Goal: Find specific page/section: Find specific page/section

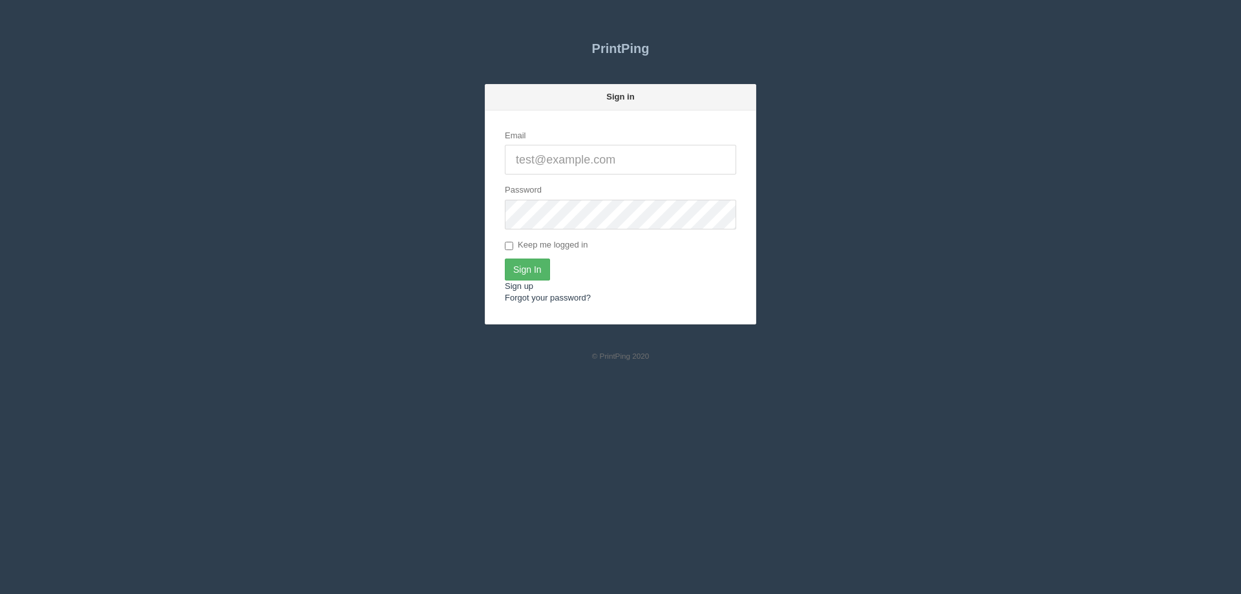
type input "[EMAIL_ADDRESS][DOMAIN_NAME]"
click at [522, 268] on input "Sign In" at bounding box center [527, 270] width 45 height 22
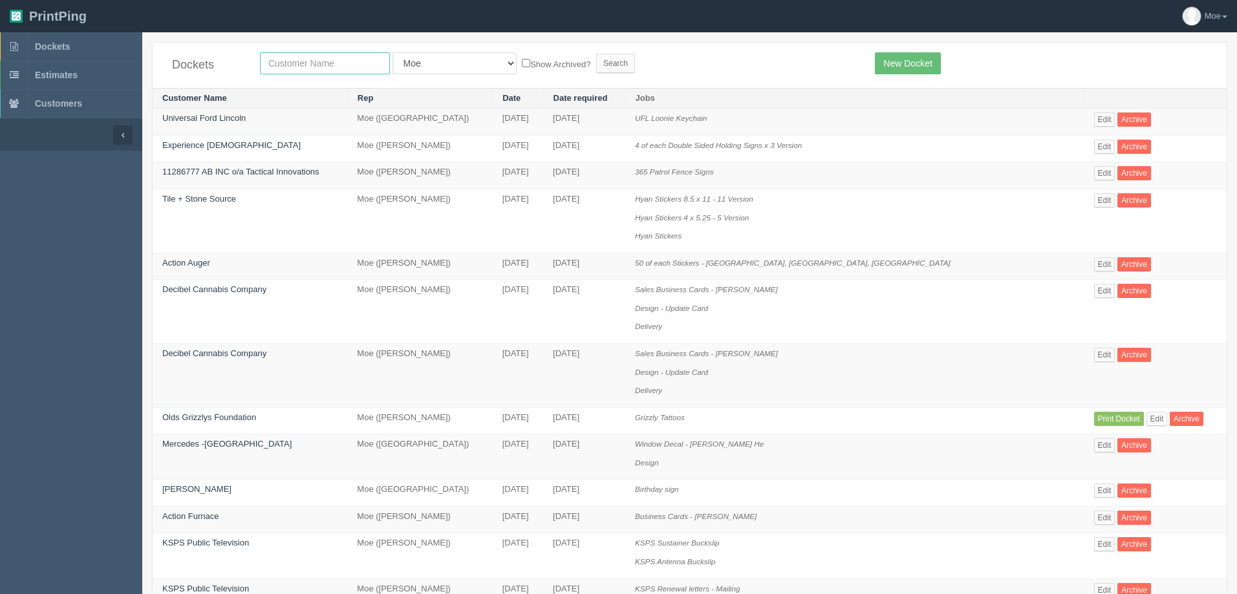
click at [357, 57] on input "text" at bounding box center [325, 63] width 130 height 22
type input "action auger"
click at [596, 65] on input "Search" at bounding box center [615, 63] width 39 height 19
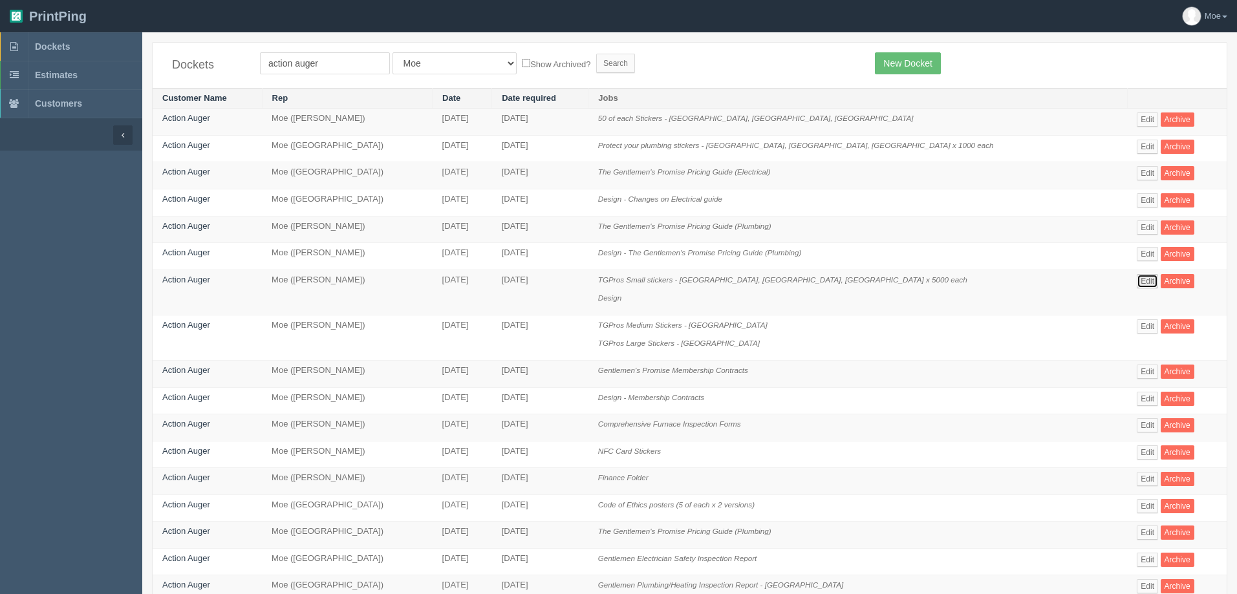
click at [1136, 277] on link "Edit" at bounding box center [1146, 281] width 21 height 14
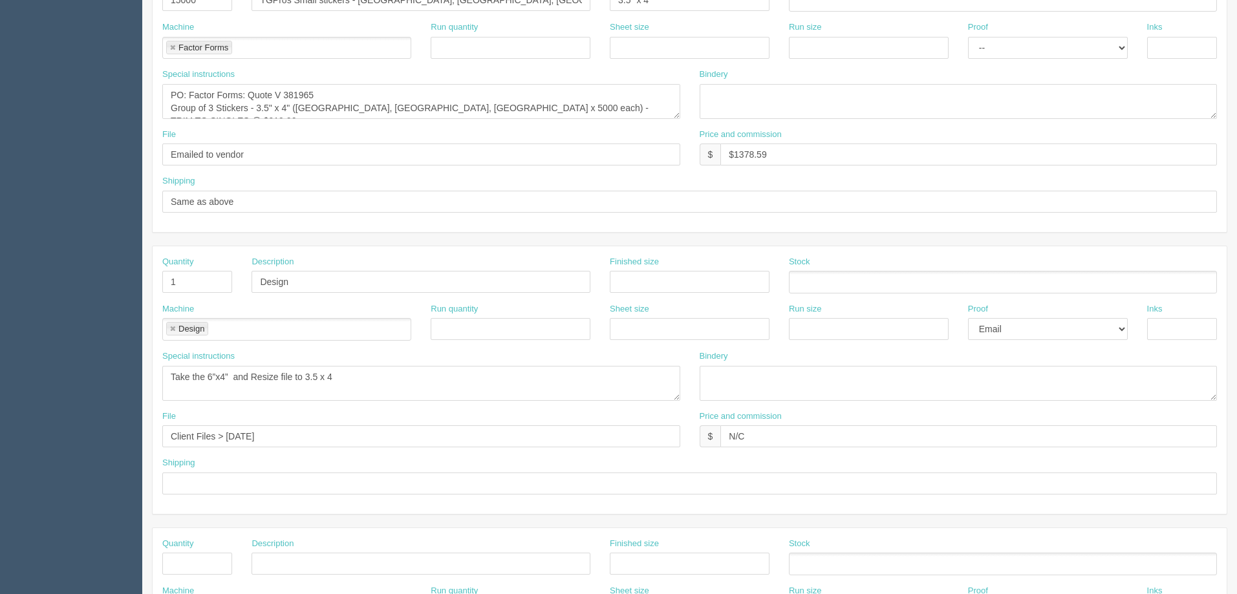
scroll to position [194, 0]
